Goal: Information Seeking & Learning: Learn about a topic

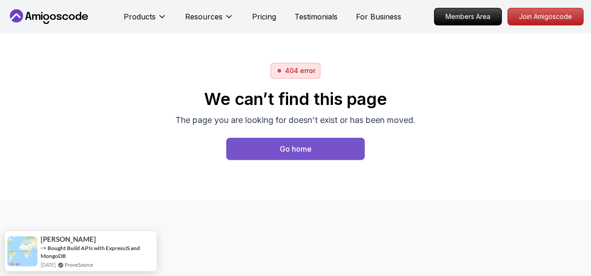
click at [290, 146] on div "Go home" at bounding box center [296, 148] width 32 height 11
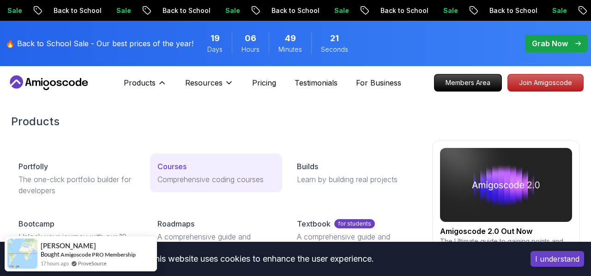
click at [179, 166] on p "Courses" at bounding box center [172, 166] width 29 height 11
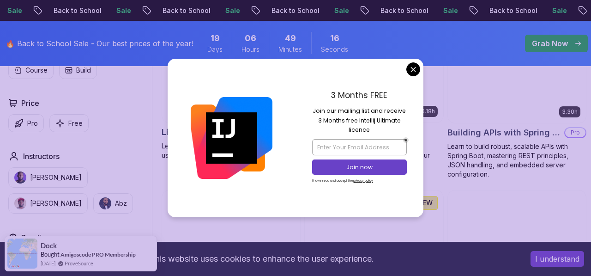
scroll to position [329, 0]
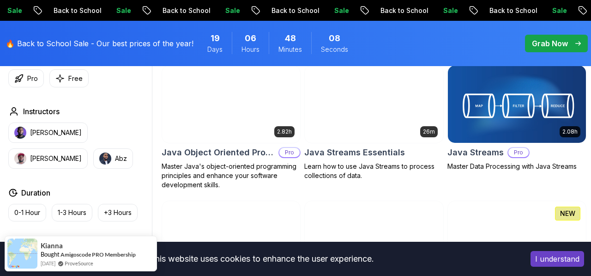
scroll to position [1393, 0]
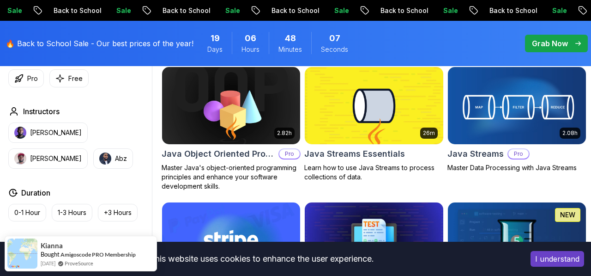
click at [499, 103] on img at bounding box center [516, 105] width 145 height 81
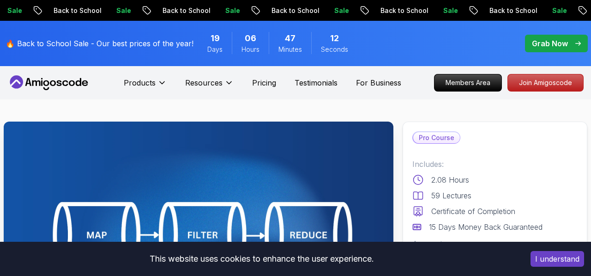
click at [569, 46] on div "Grab Now" at bounding box center [556, 43] width 49 height 11
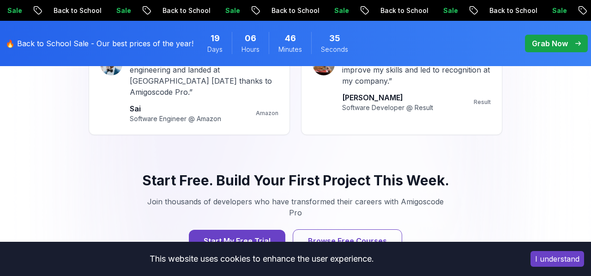
scroll to position [1244, 0]
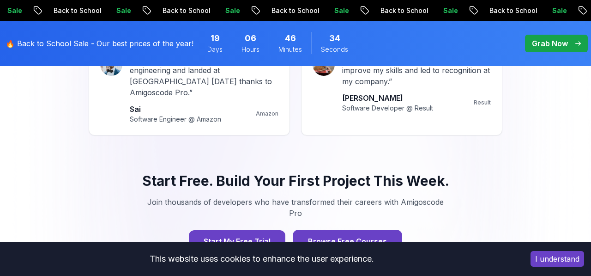
click at [345, 230] on button "Browse Free Courses" at bounding box center [347, 241] width 109 height 23
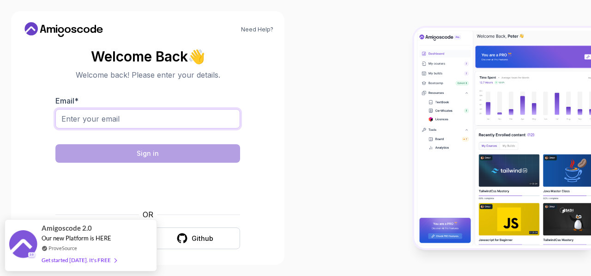
click at [145, 123] on input "Email *" at bounding box center [147, 118] width 185 height 19
type input "yvinod.in@gmail.com"
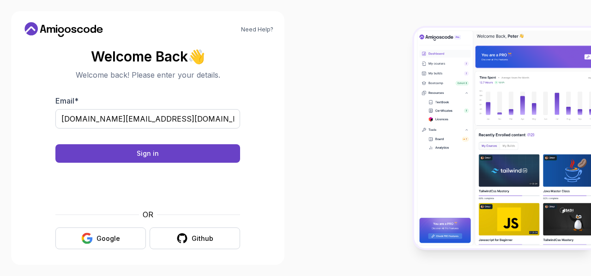
scroll to position [5, 0]
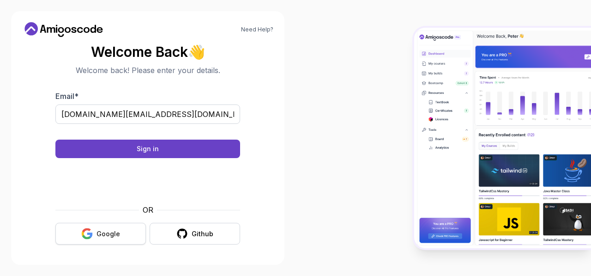
click at [107, 235] on div "Google" at bounding box center [109, 233] width 24 height 9
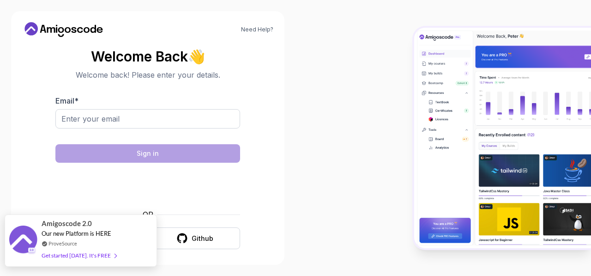
click at [86, 256] on div "Get started [DATE]. It's FREE" at bounding box center [79, 255] width 75 height 11
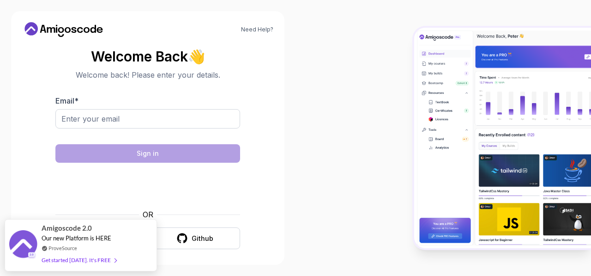
scroll to position [5, 0]
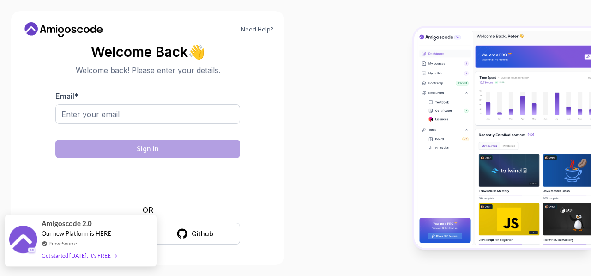
click at [94, 255] on div "Get started [DATE]. It's FREE" at bounding box center [79, 255] width 75 height 11
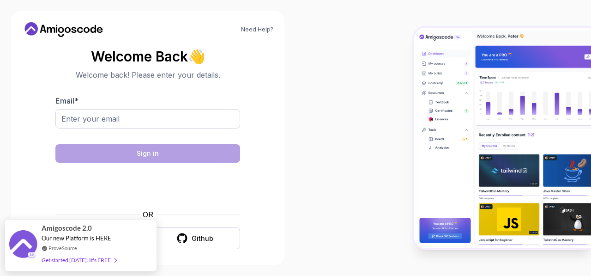
click at [288, 173] on div "Need Help? Welcome Back 👋 Welcome back! Please enter your details. Email * Sign…" at bounding box center [148, 138] width 296 height 276
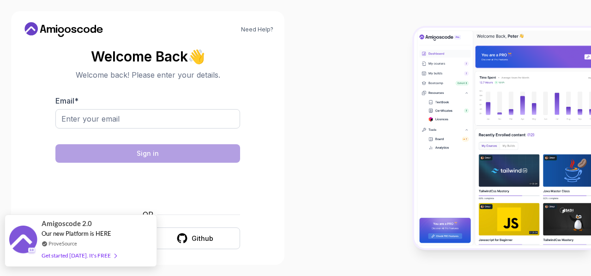
click at [86, 254] on div "Get started [DATE]. It's FREE" at bounding box center [79, 255] width 75 height 11
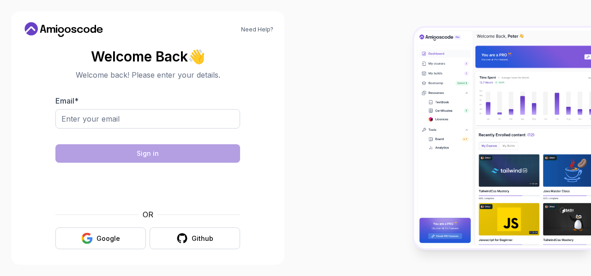
click at [87, 238] on icon "button" at bounding box center [87, 238] width 12 height 12
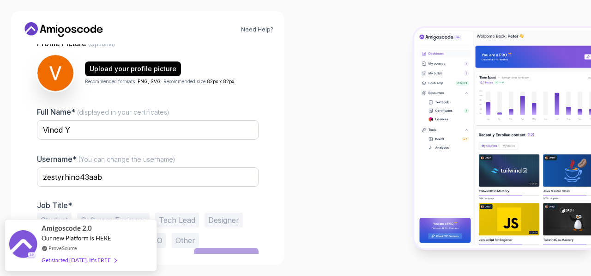
scroll to position [109, 0]
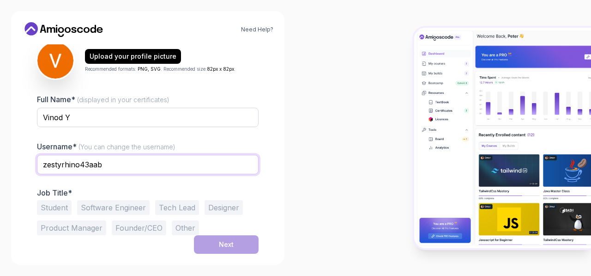
click at [206, 168] on input "zestyrhino43aab" at bounding box center [148, 164] width 222 height 19
type input "vinod"
click at [310, 152] on div at bounding box center [444, 138] width 296 height 276
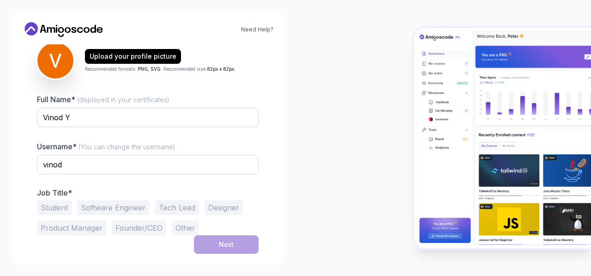
click at [115, 213] on button "Software Engineer" at bounding box center [113, 207] width 73 height 15
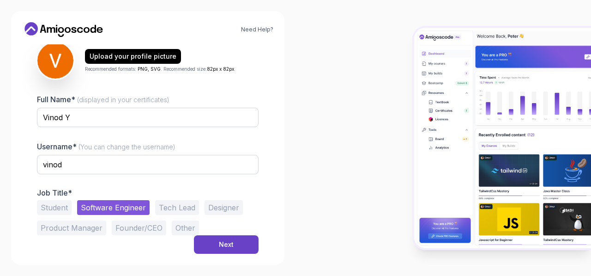
click at [49, 206] on button "Student" at bounding box center [54, 207] width 35 height 15
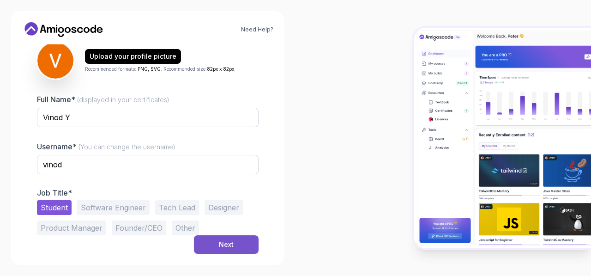
click at [227, 245] on div "Next" at bounding box center [226, 244] width 15 height 9
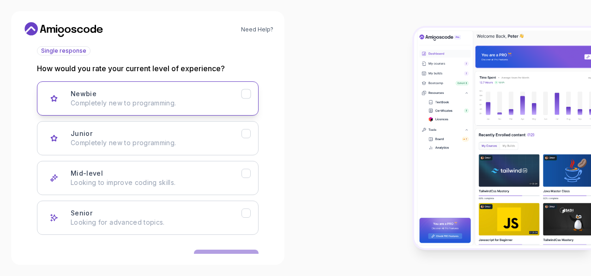
click at [248, 93] on icon "Newbie" at bounding box center [245, 94] width 5 height 4
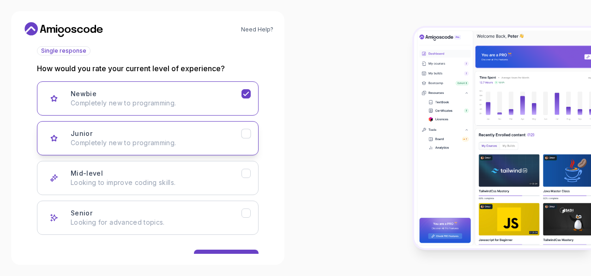
click at [249, 133] on icon "Junior" at bounding box center [246, 133] width 9 height 9
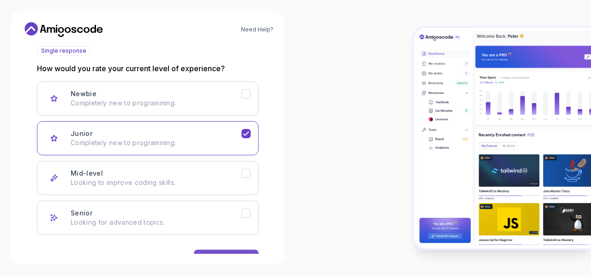
click at [230, 253] on button "Next" at bounding box center [226, 258] width 65 height 18
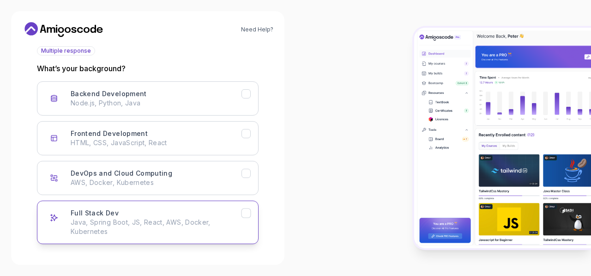
click at [247, 210] on icon "Full Stack Dev" at bounding box center [246, 213] width 9 height 9
click at [37, 200] on button "Full Stack Dev Java, Spring Boot, JS, React, AWS, Docker, Kubernetes" at bounding box center [148, 221] width 222 height 43
click at [246, 210] on icon "Full Stack Dev" at bounding box center [246, 213] width 9 height 9
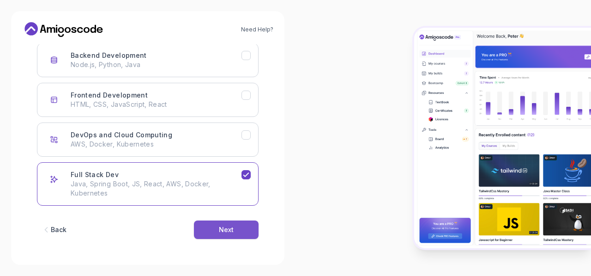
click at [227, 229] on div "Next" at bounding box center [226, 229] width 15 height 9
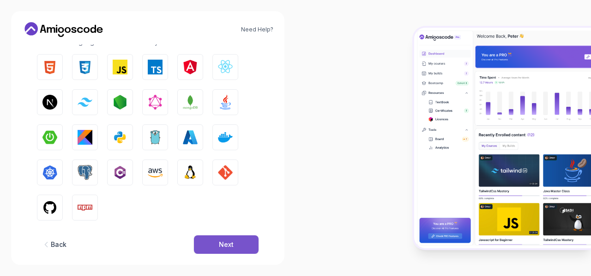
click at [223, 247] on div "Next" at bounding box center [226, 244] width 15 height 9
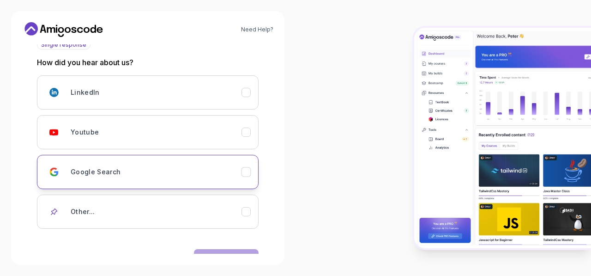
scroll to position [144, 0]
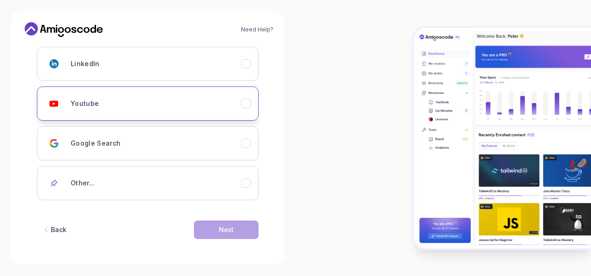
click at [248, 97] on button "Youtube" at bounding box center [148, 103] width 222 height 34
click at [224, 229] on div "Next" at bounding box center [226, 229] width 15 height 9
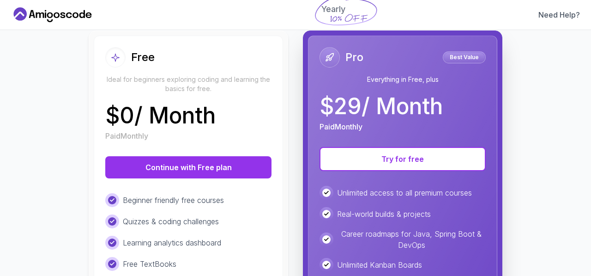
scroll to position [100, 0]
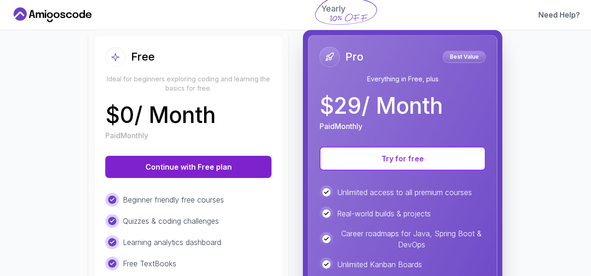
click at [185, 167] on button "Continue with Free plan" at bounding box center [188, 167] width 166 height 22
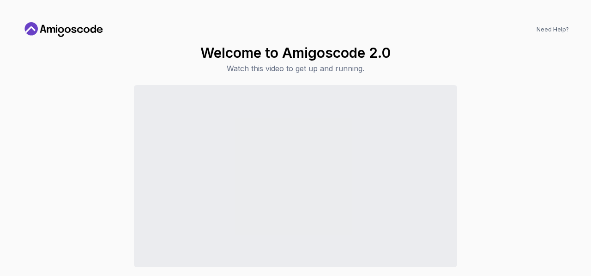
click at [49, 29] on icon at bounding box center [63, 29] width 83 height 15
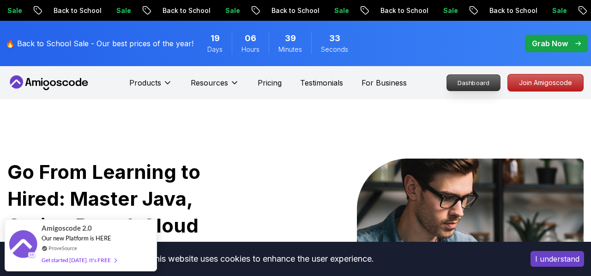
click at [477, 81] on p "Dashboard" at bounding box center [473, 83] width 53 height 16
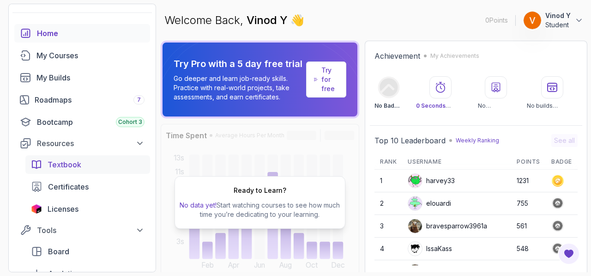
scroll to position [28, 0]
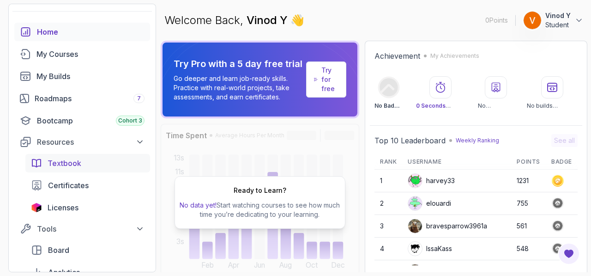
click at [57, 160] on span "Textbook" at bounding box center [65, 163] width 34 height 11
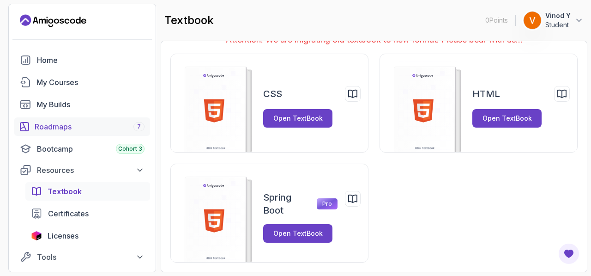
click at [67, 127] on div "Roadmaps 7" at bounding box center [90, 126] width 110 height 11
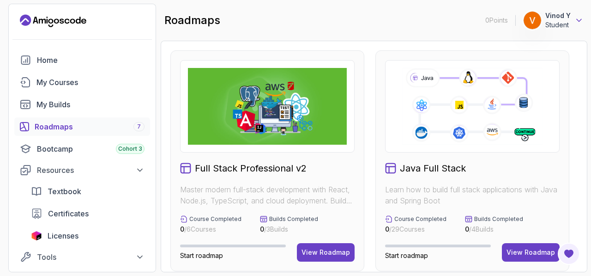
click at [581, 20] on icon at bounding box center [579, 20] width 5 height 2
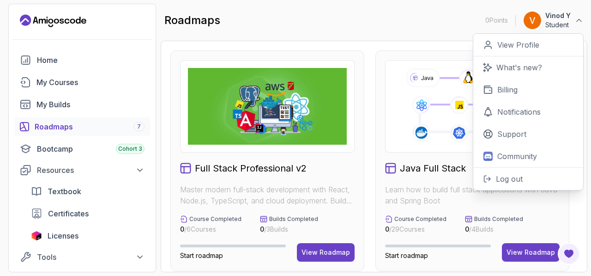
click at [394, 25] on div "roadmaps 0 Points 1 Vinod Y Student 0 Points View Profile What's new? Billing N…" at bounding box center [374, 20] width 427 height 33
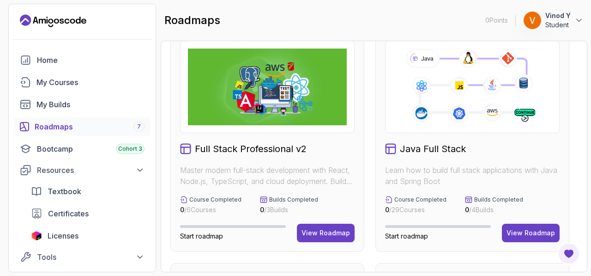
scroll to position [61, 0]
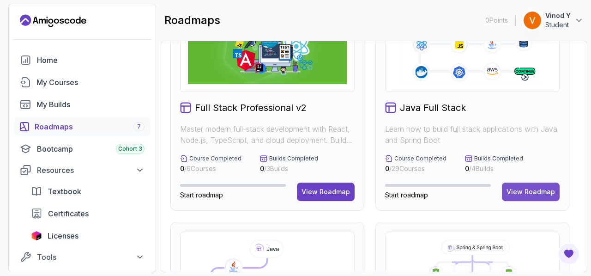
click at [530, 192] on div "View Roadmap" at bounding box center [531, 191] width 49 height 9
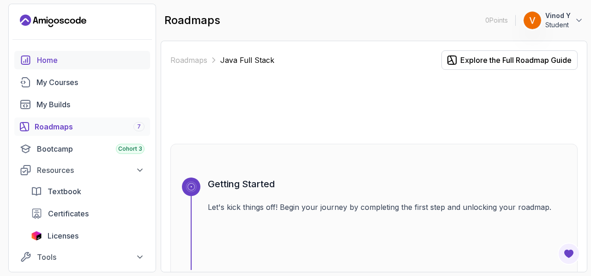
click at [48, 61] on div "Home" at bounding box center [91, 60] width 108 height 11
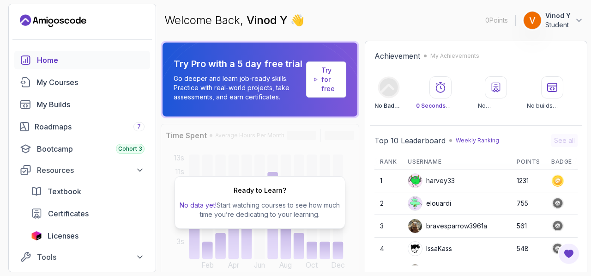
click at [399, 18] on div "Welcome Back, Vinod Y 👋 0 Points 1 Vinod Y Student" at bounding box center [374, 20] width 427 height 33
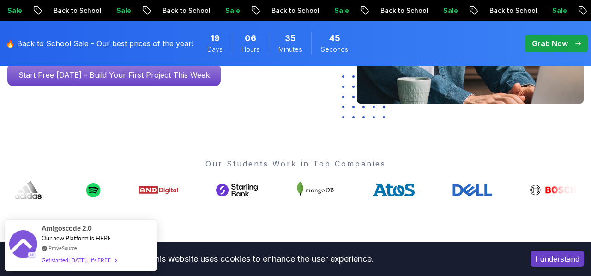
scroll to position [316, 0]
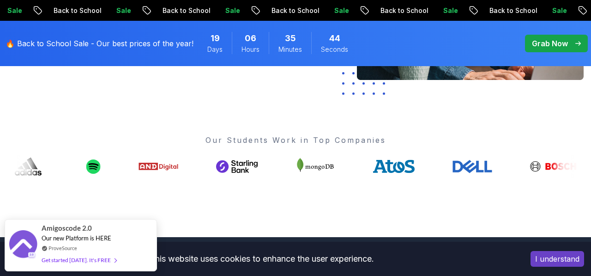
click at [542, 258] on button "I understand" at bounding box center [558, 259] width 54 height 16
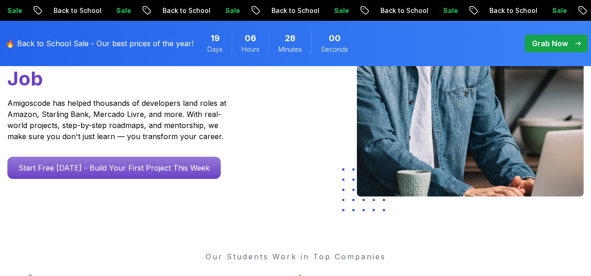
scroll to position [194, 0]
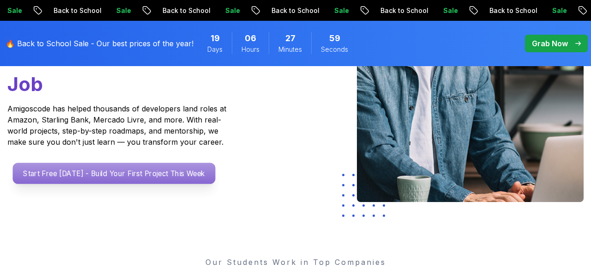
click at [154, 177] on p "Start Free [DATE] - Build Your First Project This Week" at bounding box center [114, 173] width 203 height 21
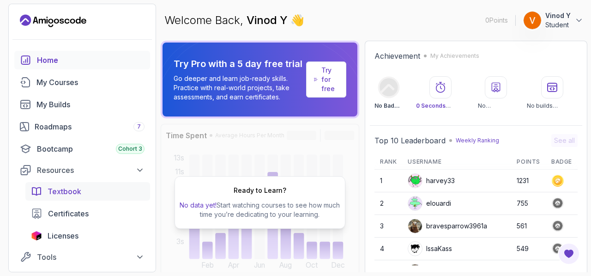
click at [67, 187] on span "Textbook" at bounding box center [65, 191] width 34 height 11
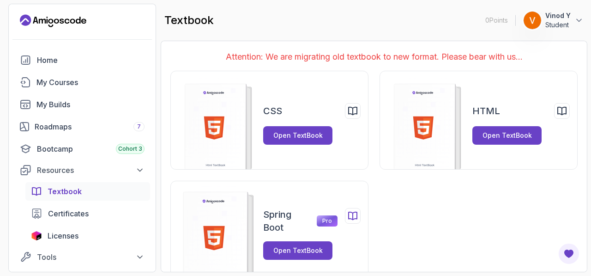
click at [214, 243] on icon at bounding box center [217, 237] width 7 height 15
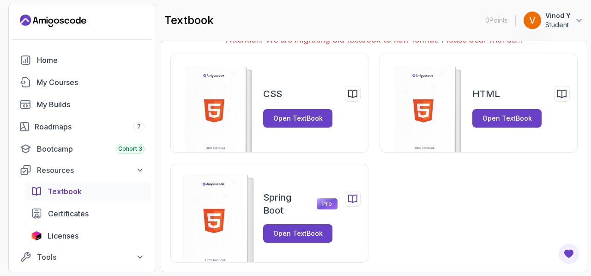
click at [210, 182] on rect at bounding box center [215, 223] width 64 height 96
click at [214, 216] on icon at bounding box center [218, 221] width 9 height 21
click at [224, 122] on rect at bounding box center [215, 113] width 64 height 96
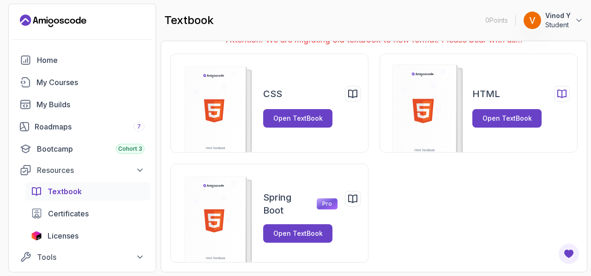
click at [441, 81] on rect at bounding box center [425, 113] width 64 height 96
click at [355, 96] on icon at bounding box center [352, 93] width 11 height 11
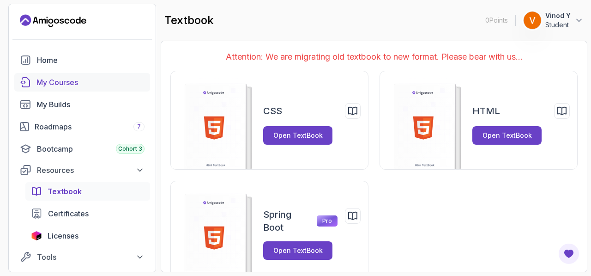
click at [54, 81] on div "My Courses" at bounding box center [90, 82] width 108 height 11
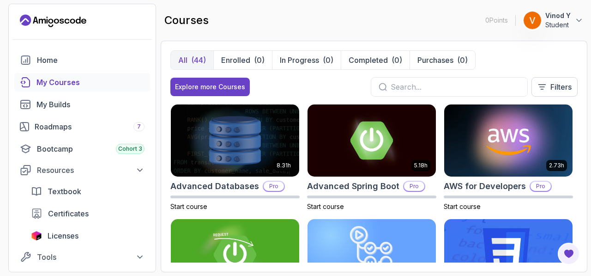
click at [418, 88] on input "text" at bounding box center [455, 86] width 129 height 11
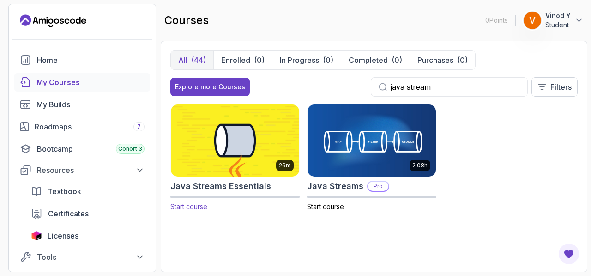
type input "java stream"
click at [241, 153] on img at bounding box center [235, 140] width 135 height 75
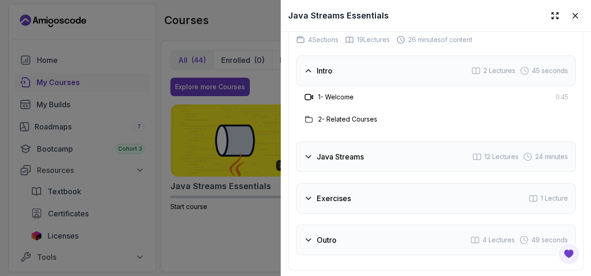
scroll to position [1425, 0]
